Goal: Information Seeking & Learning: Compare options

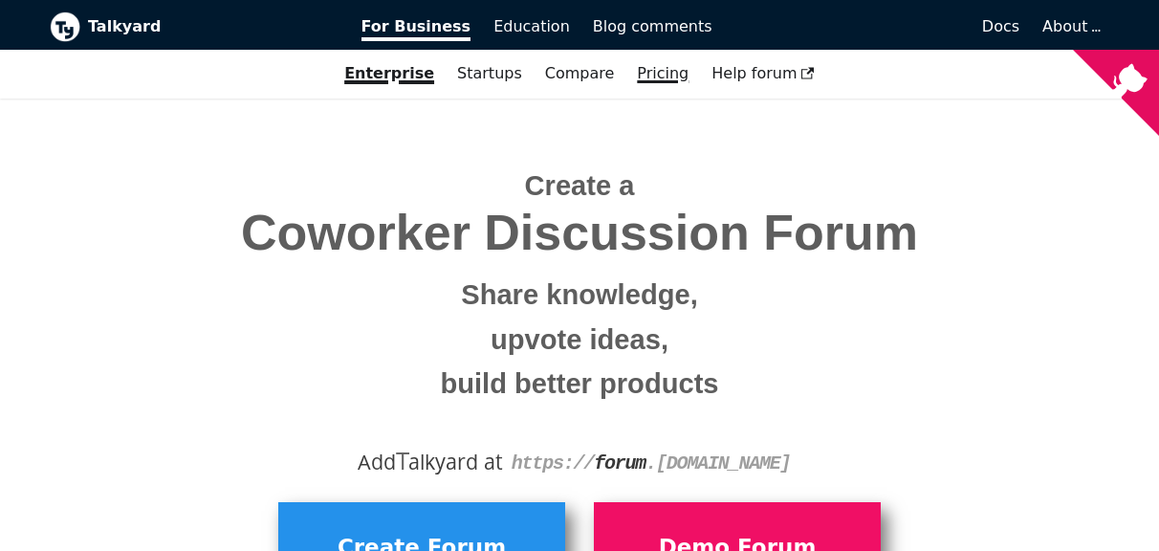
click at [664, 76] on link "Pricing" at bounding box center [662, 73] width 75 height 32
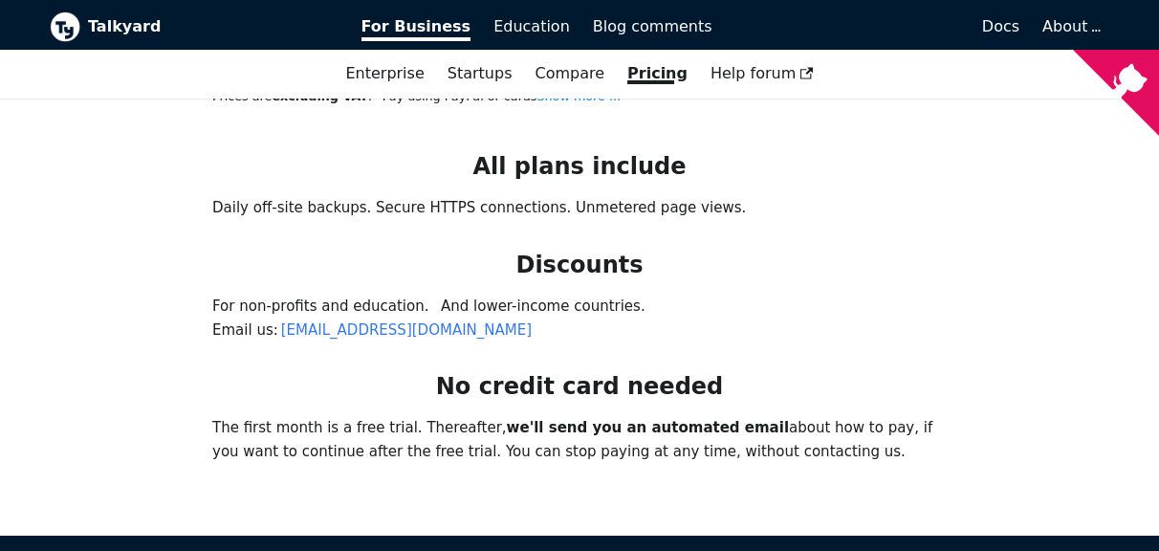
scroll to position [1491, 0]
click at [511, 34] on span "Education" at bounding box center [531, 26] width 76 height 18
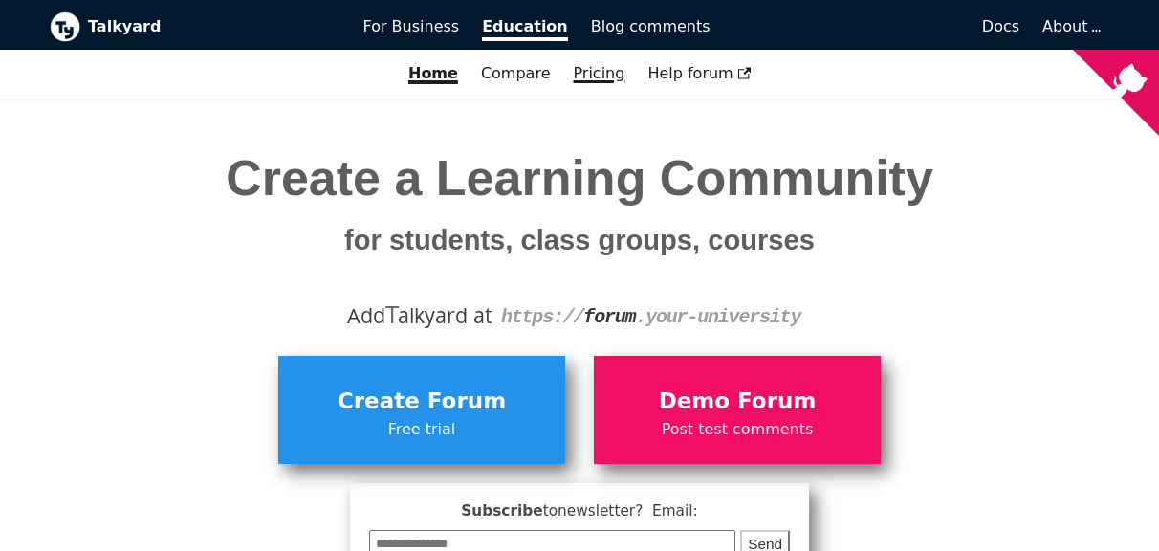
click at [592, 69] on link "Pricing" at bounding box center [598, 73] width 75 height 32
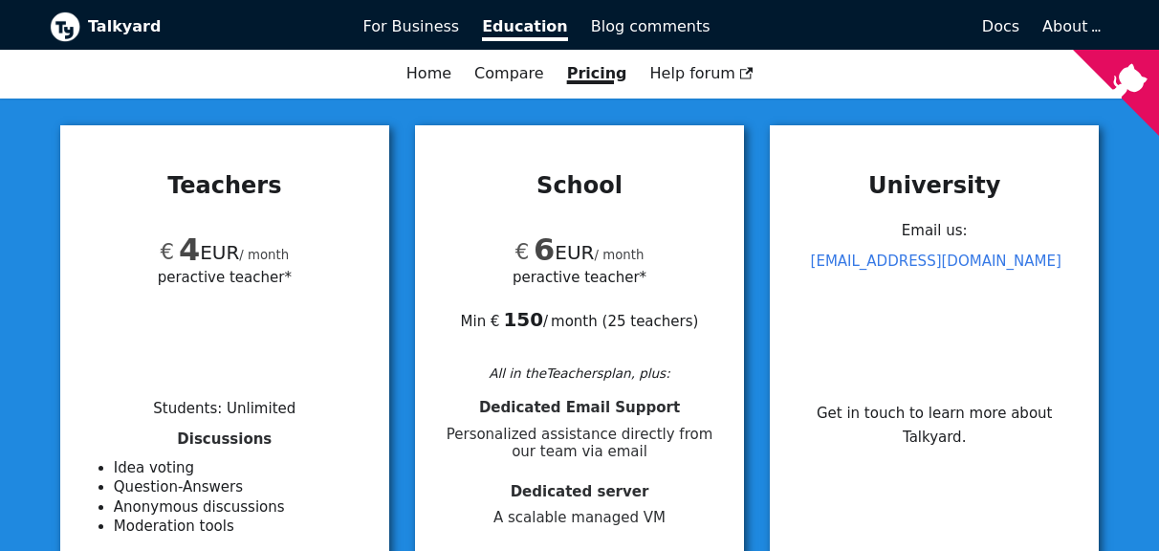
scroll to position [213, 0]
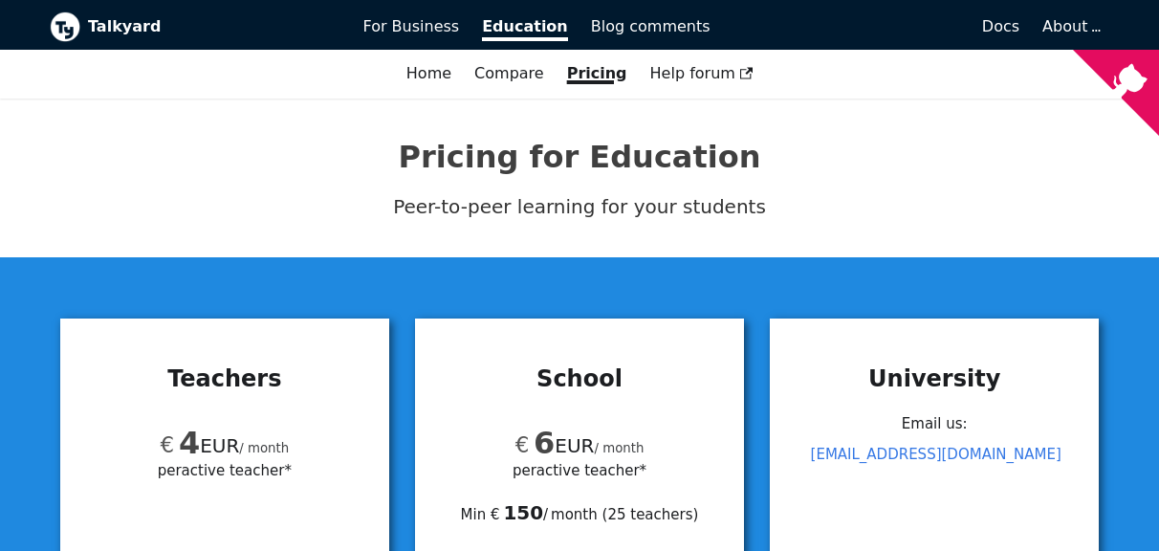
scroll to position [0, 0]
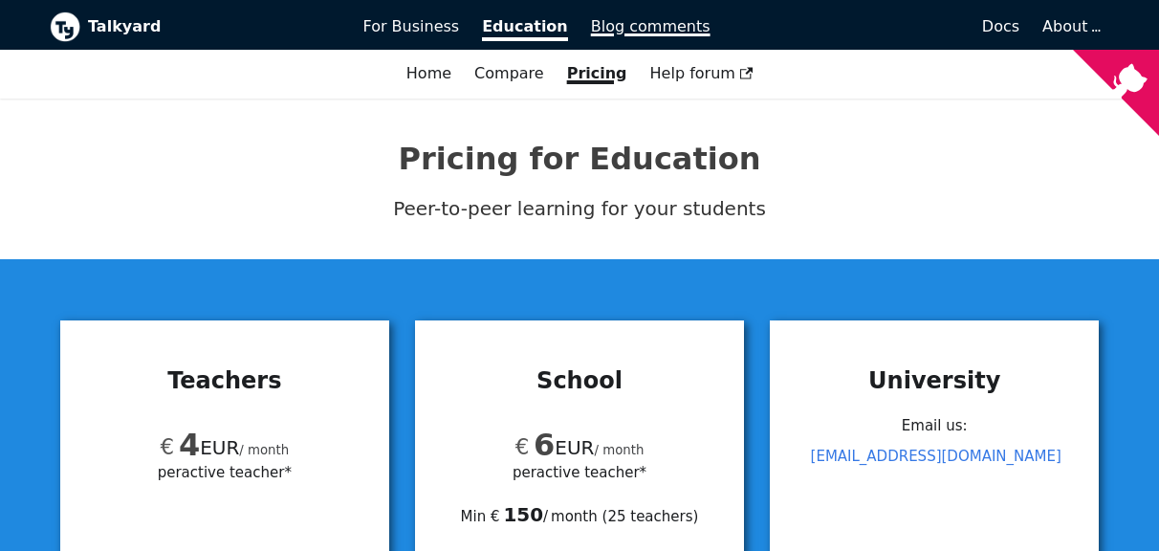
click at [623, 31] on span "Blog comments" at bounding box center [650, 26] width 119 height 18
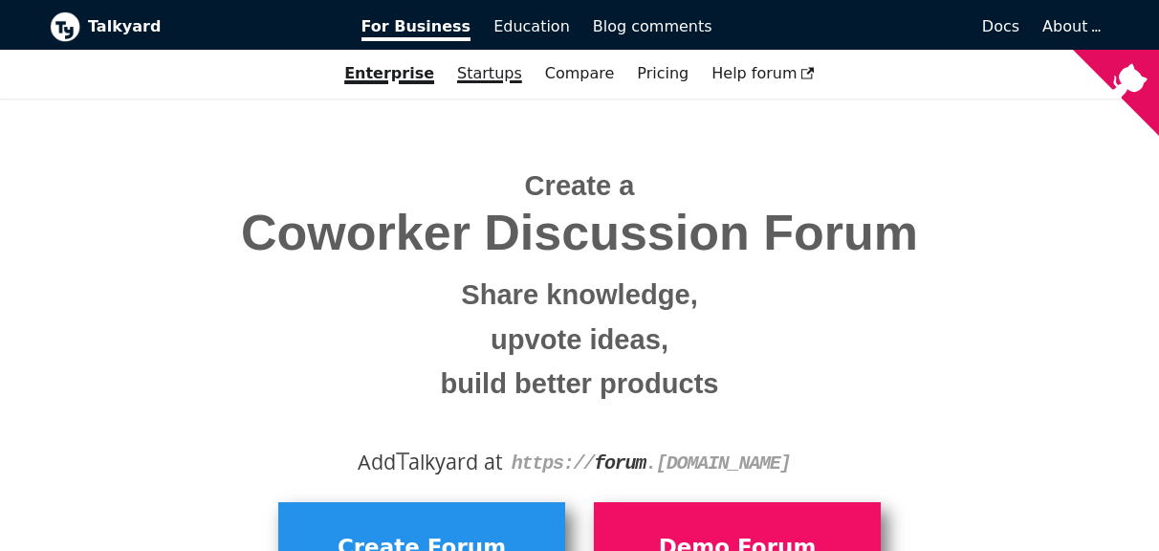
click at [484, 71] on link "Startups" at bounding box center [489, 73] width 88 height 32
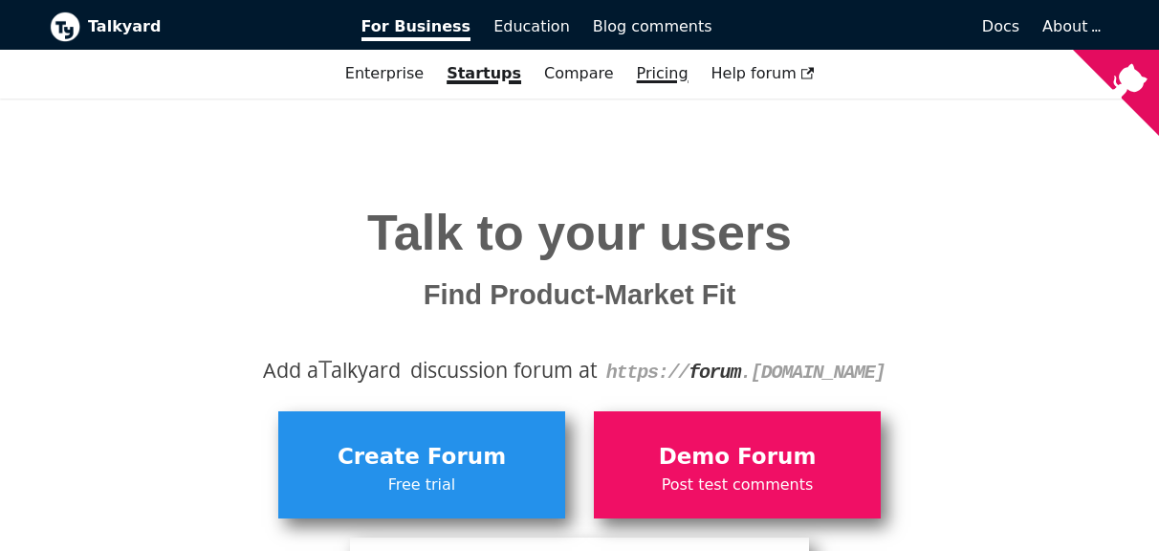
click at [654, 75] on link "Pricing" at bounding box center [662, 73] width 75 height 32
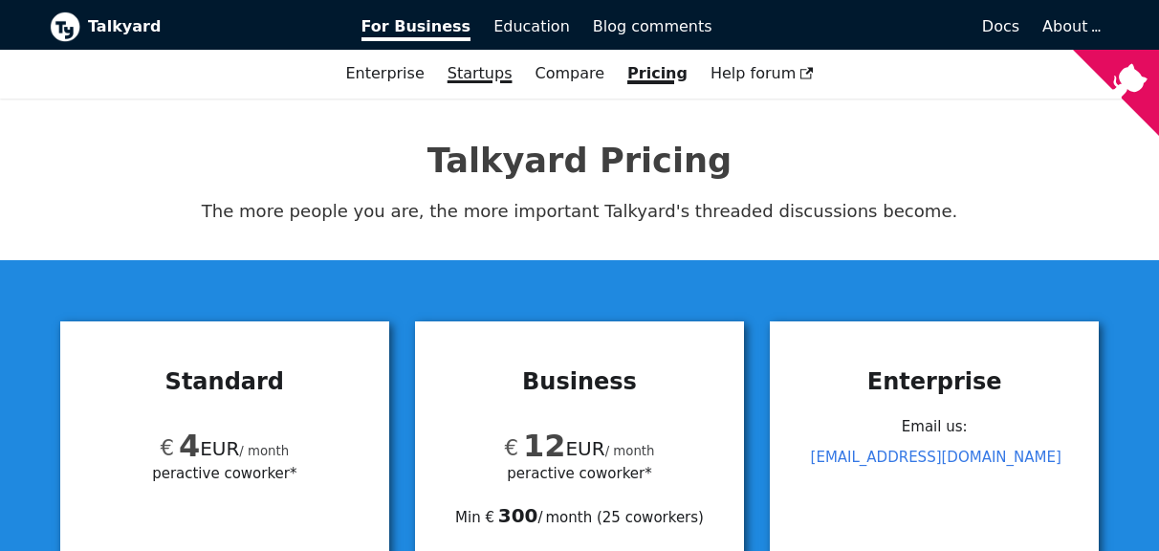
click at [477, 80] on link "Startups" at bounding box center [480, 73] width 88 height 32
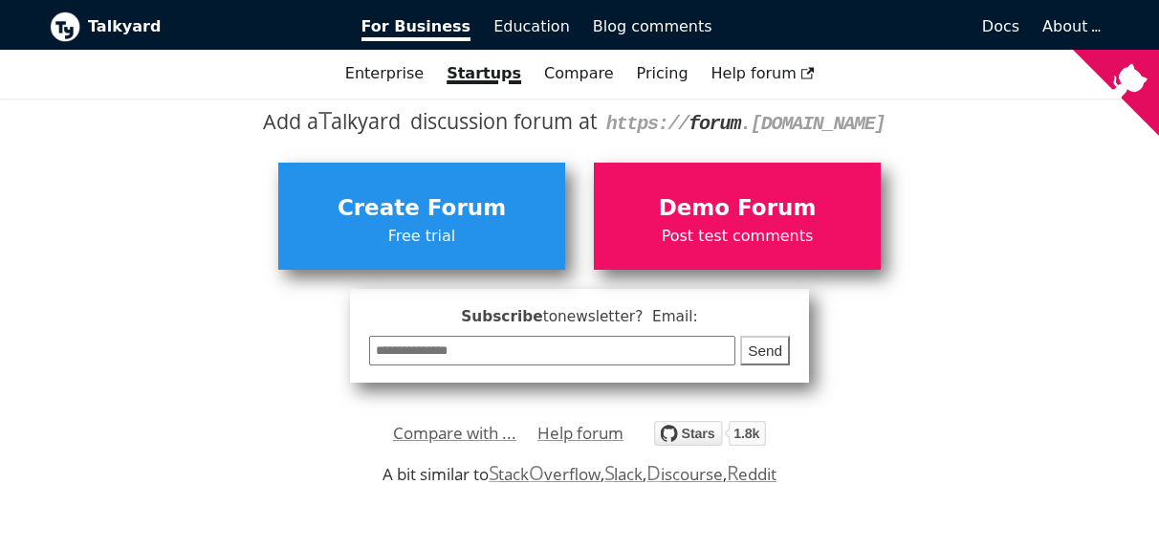
scroll to position [243, 0]
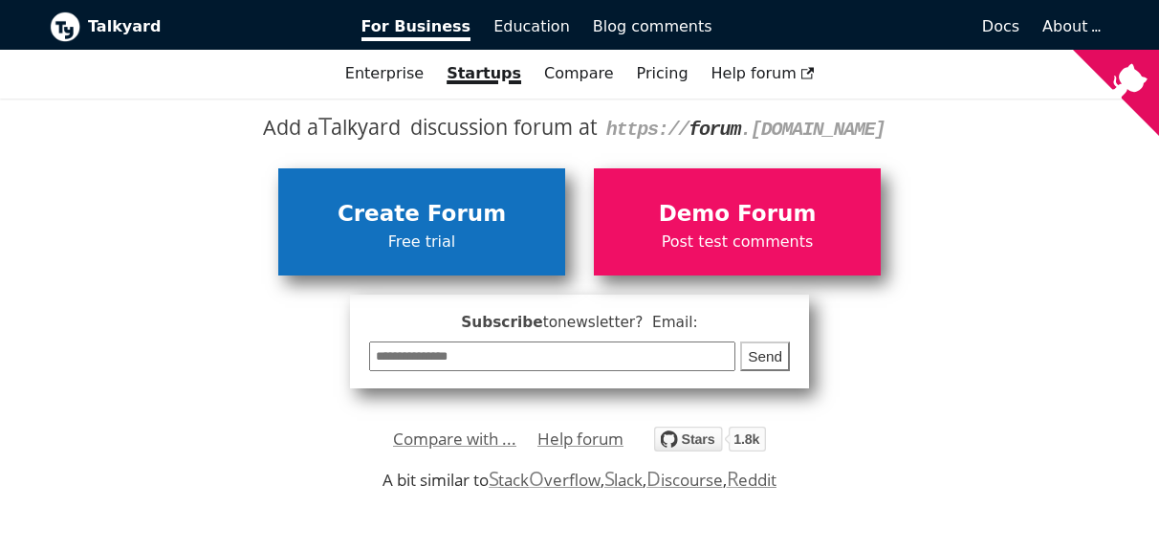
click at [429, 242] on span "Free trial" at bounding box center [422, 241] width 268 height 25
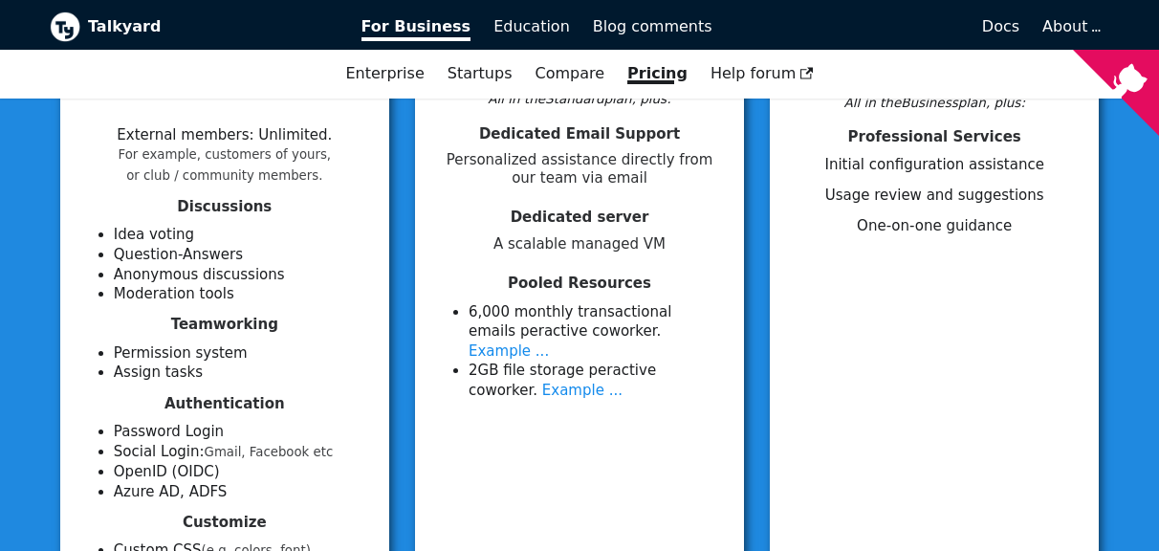
scroll to position [489, 0]
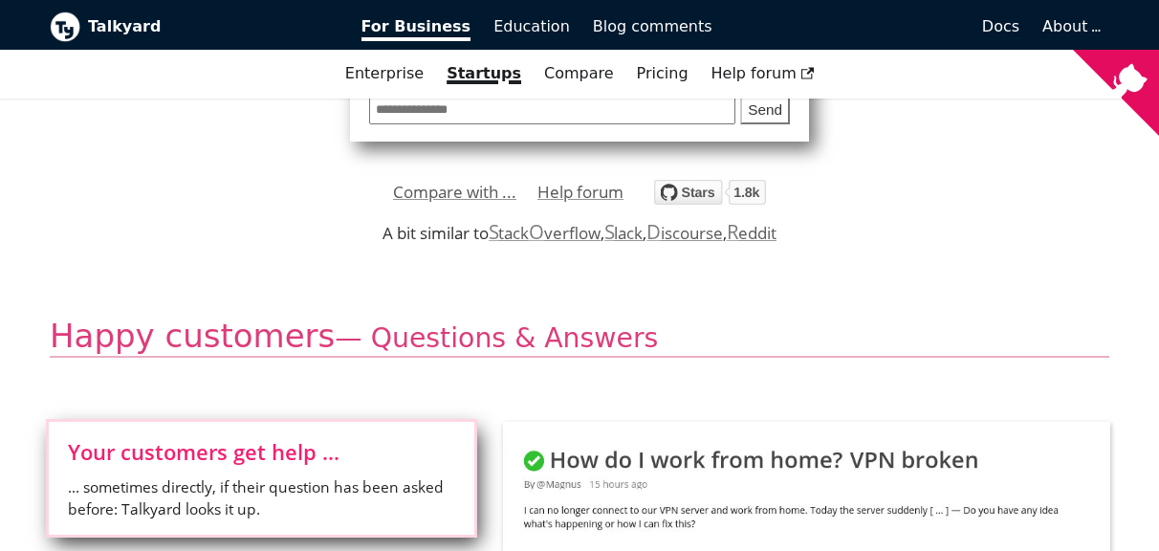
scroll to position [240, 0]
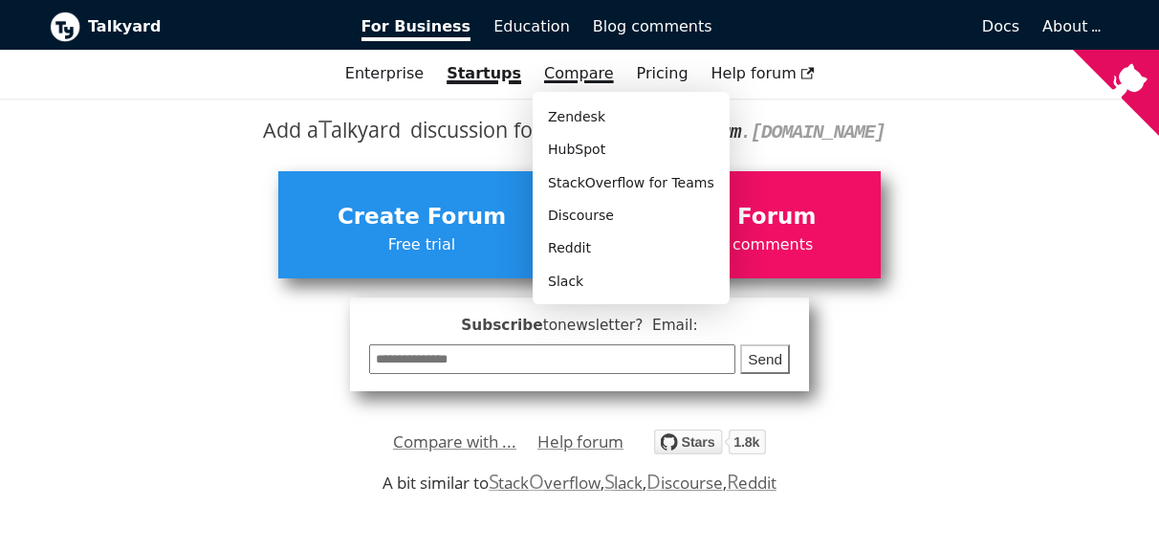
click at [562, 78] on link "Compare" at bounding box center [579, 73] width 70 height 18
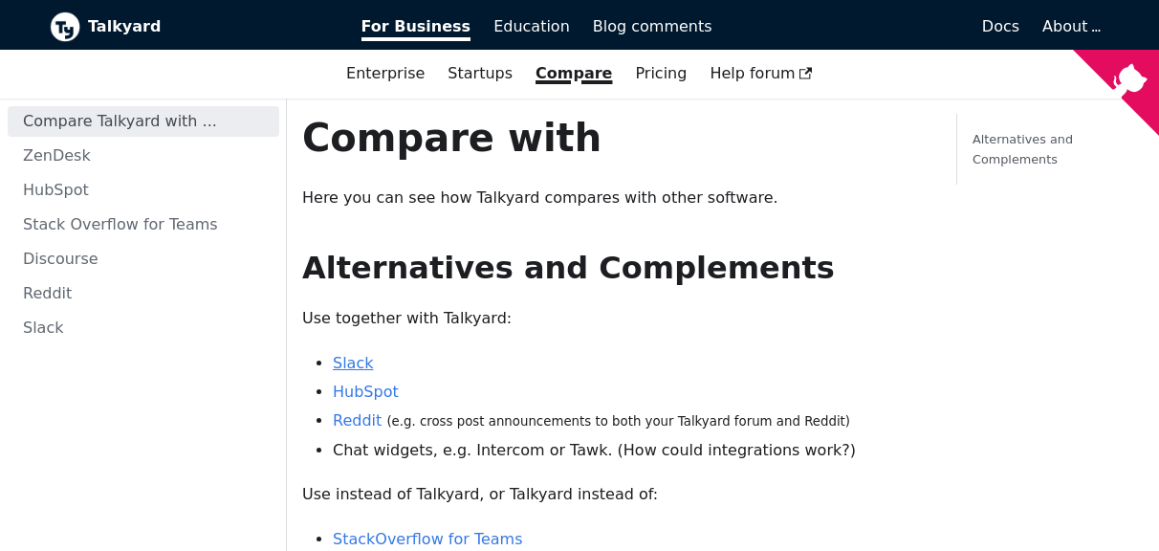
click at [361, 358] on link "Slack" at bounding box center [353, 363] width 40 height 18
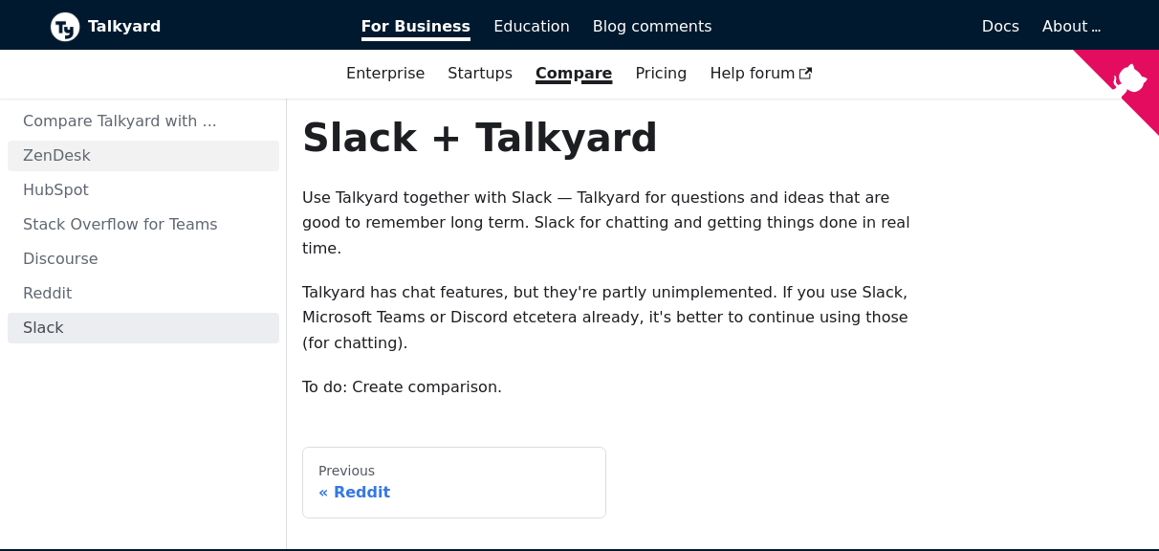
click at [54, 152] on link "ZenDesk" at bounding box center [143, 156] width 271 height 31
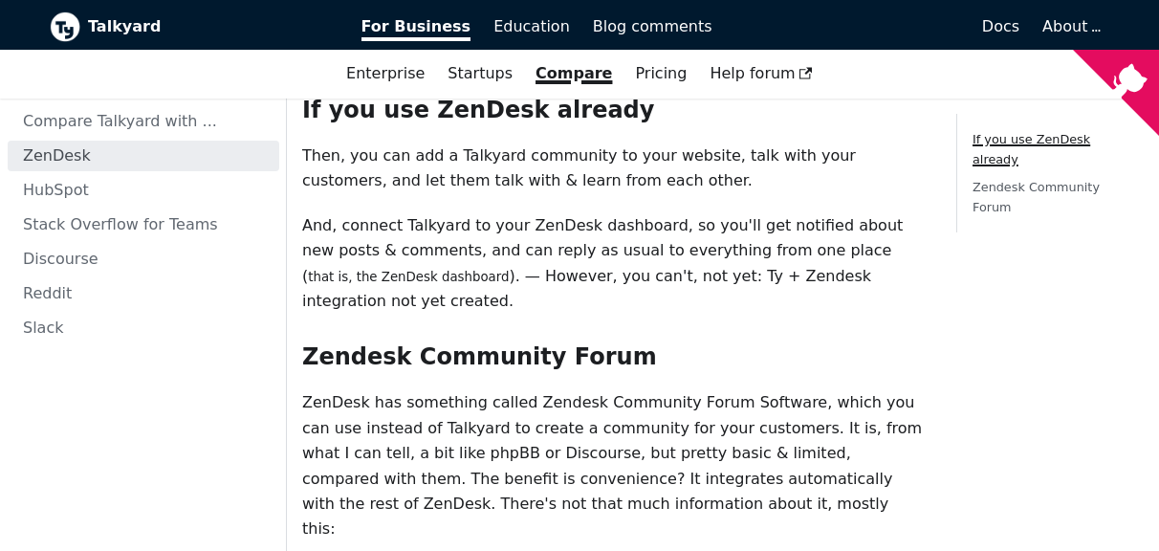
scroll to position [581, 0]
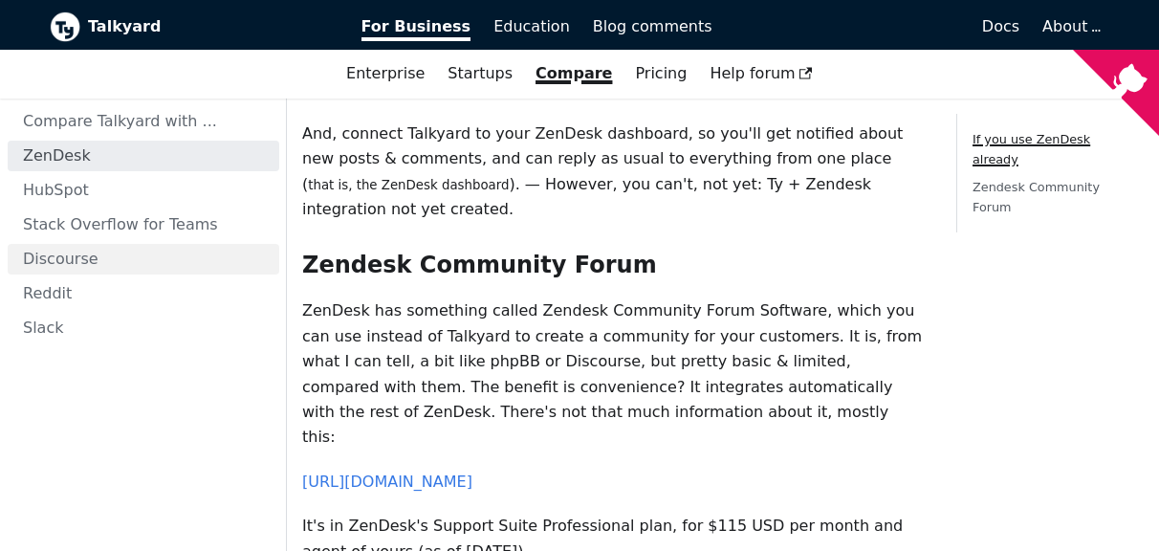
click at [93, 259] on link "Discourse" at bounding box center [143, 259] width 271 height 31
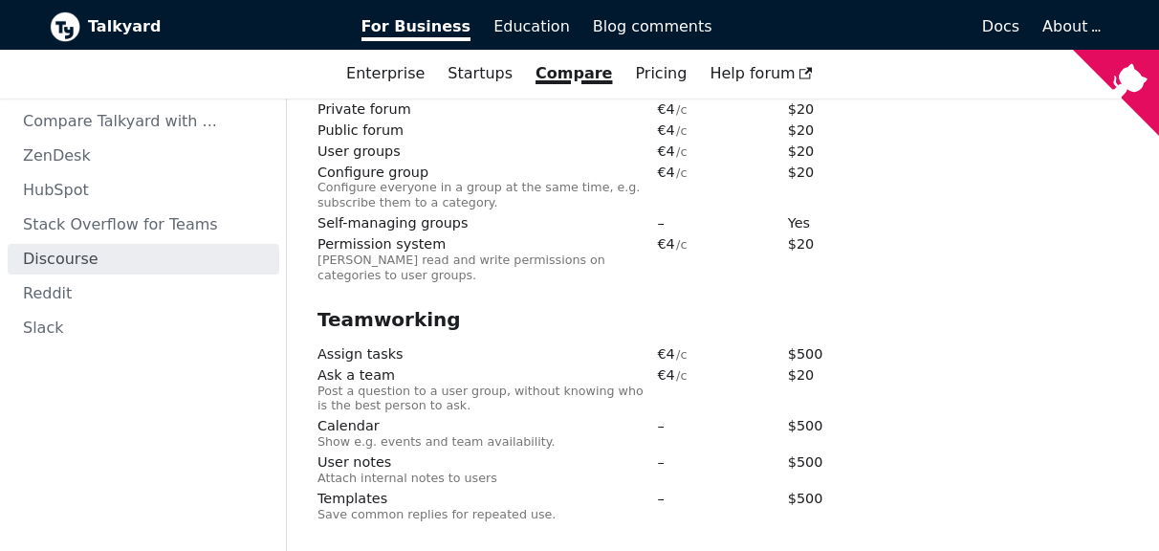
scroll to position [1671, 0]
